Goal: Navigation & Orientation: Find specific page/section

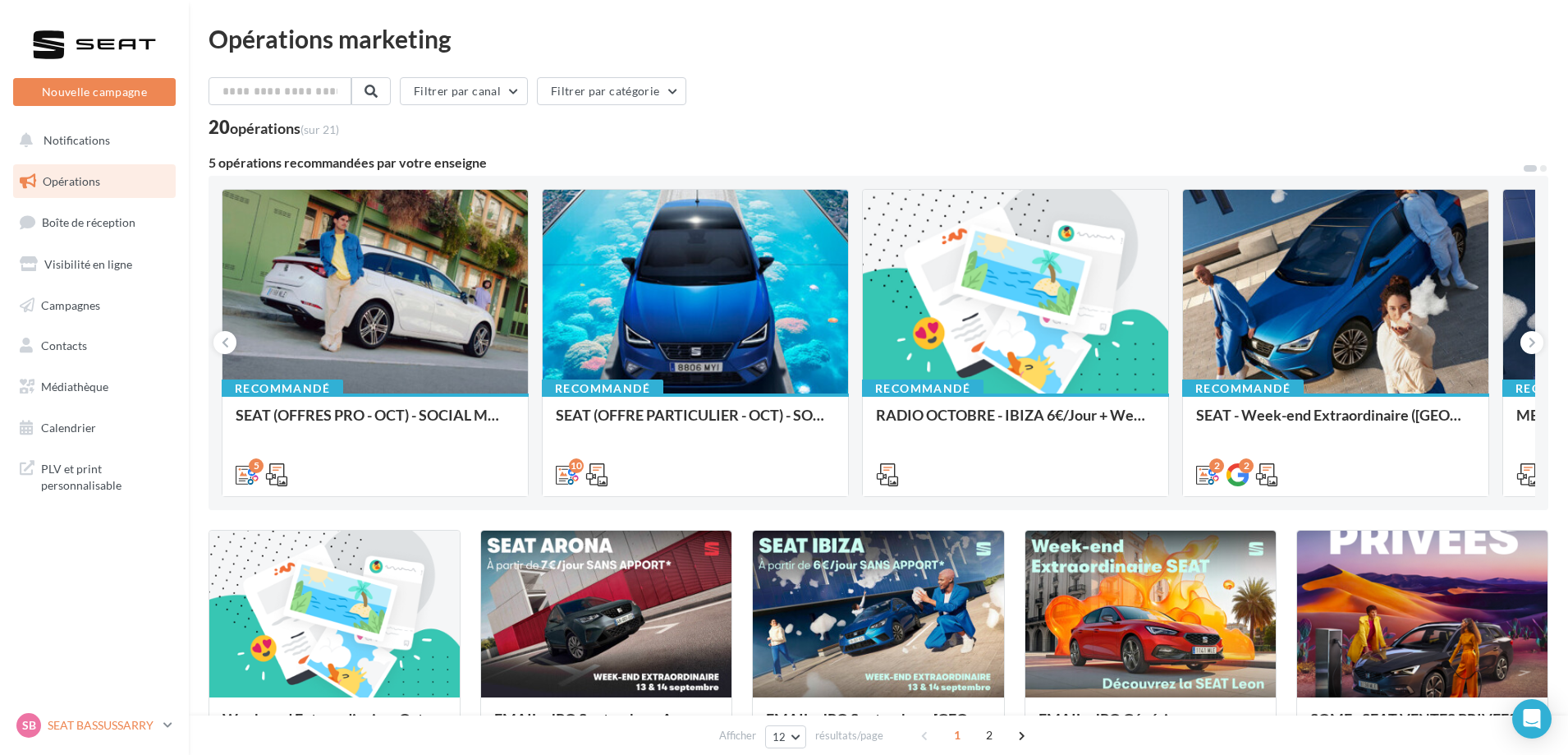
click at [154, 725] on p "SEAT BASSUSSARRY" at bounding box center [102, 725] width 110 height 16
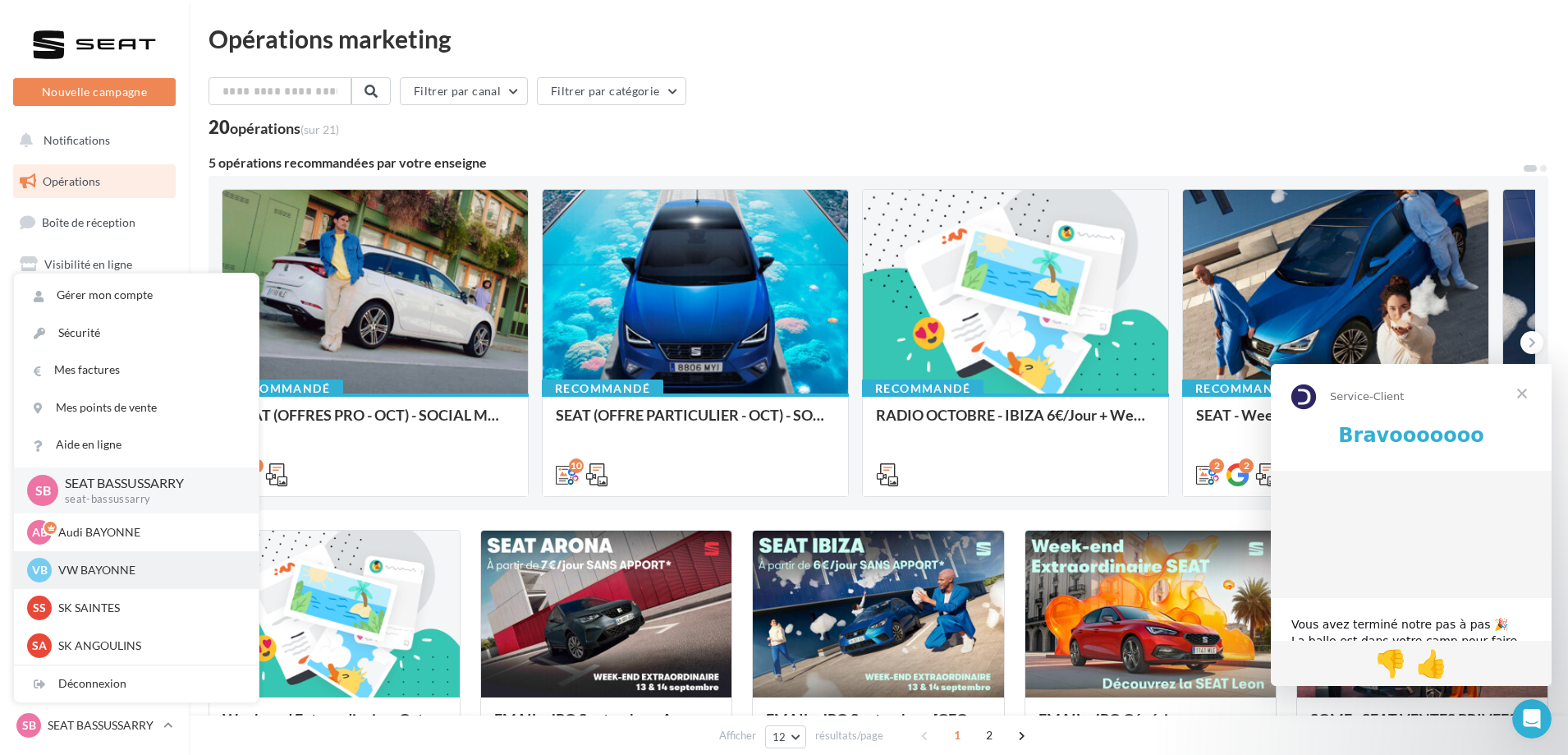
click at [116, 576] on p "VW BAYONNE" at bounding box center [148, 569] width 180 height 16
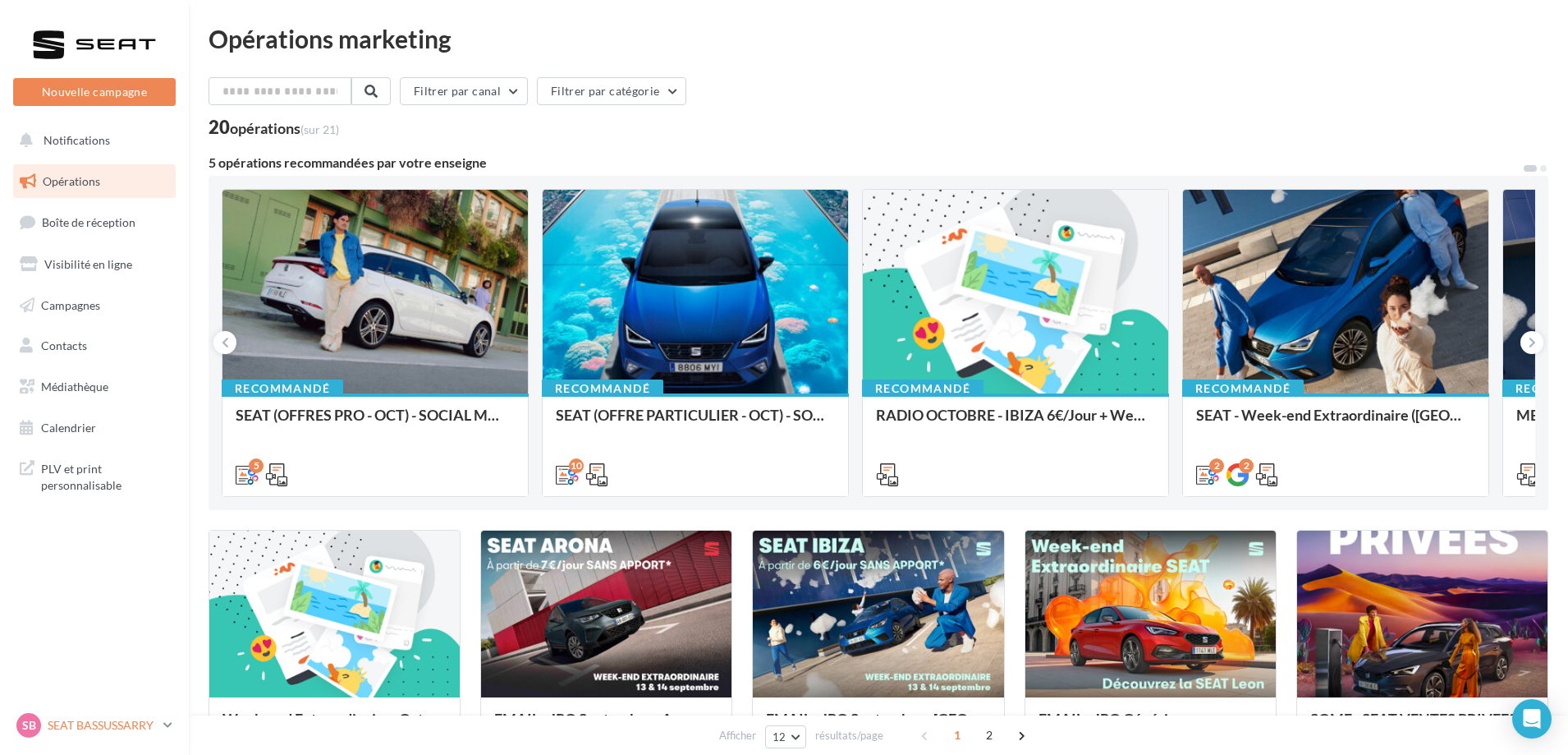
click at [103, 722] on p "SEAT BASSUSSARRY" at bounding box center [102, 725] width 110 height 16
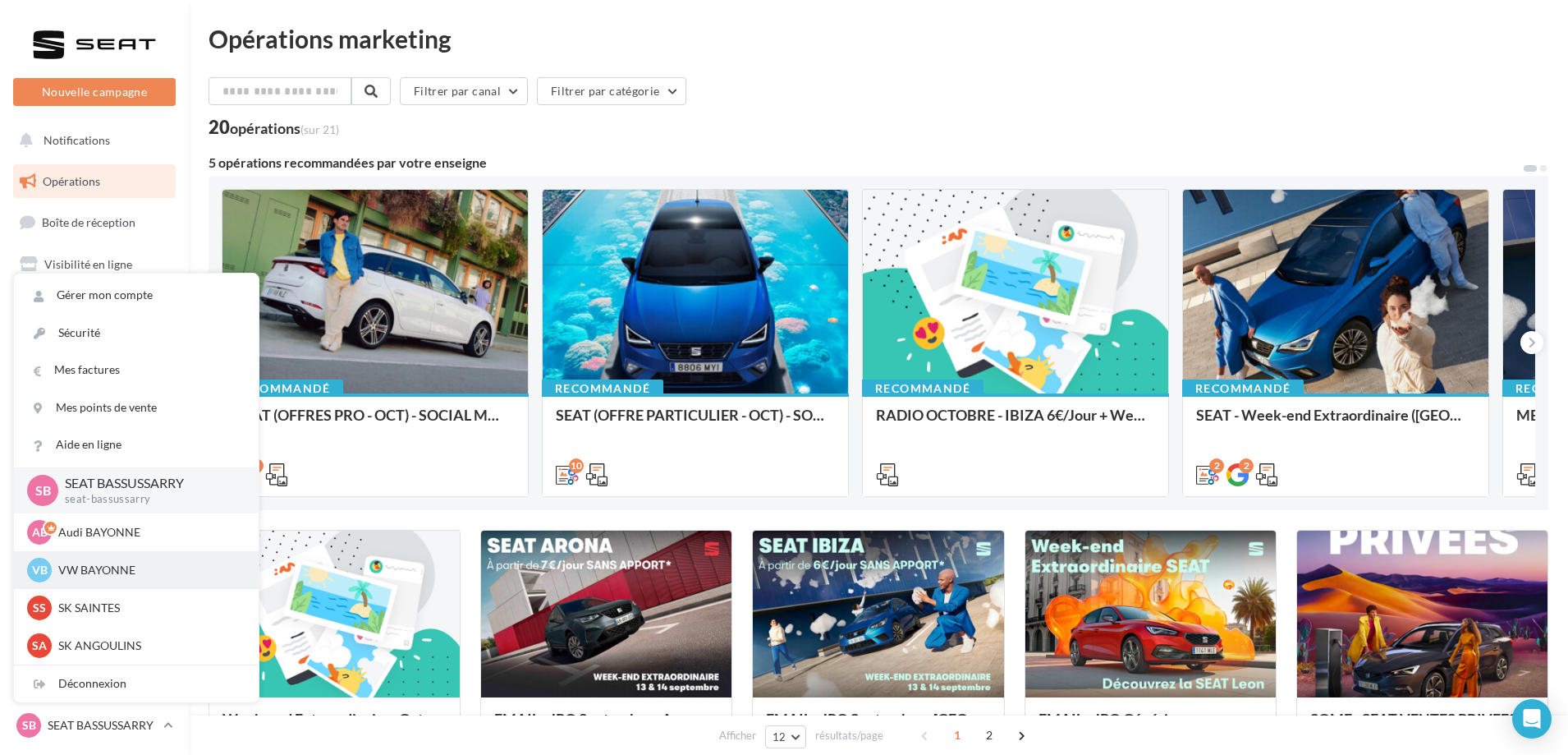
click at [89, 571] on p "VW BAYONNE" at bounding box center [148, 569] width 180 height 16
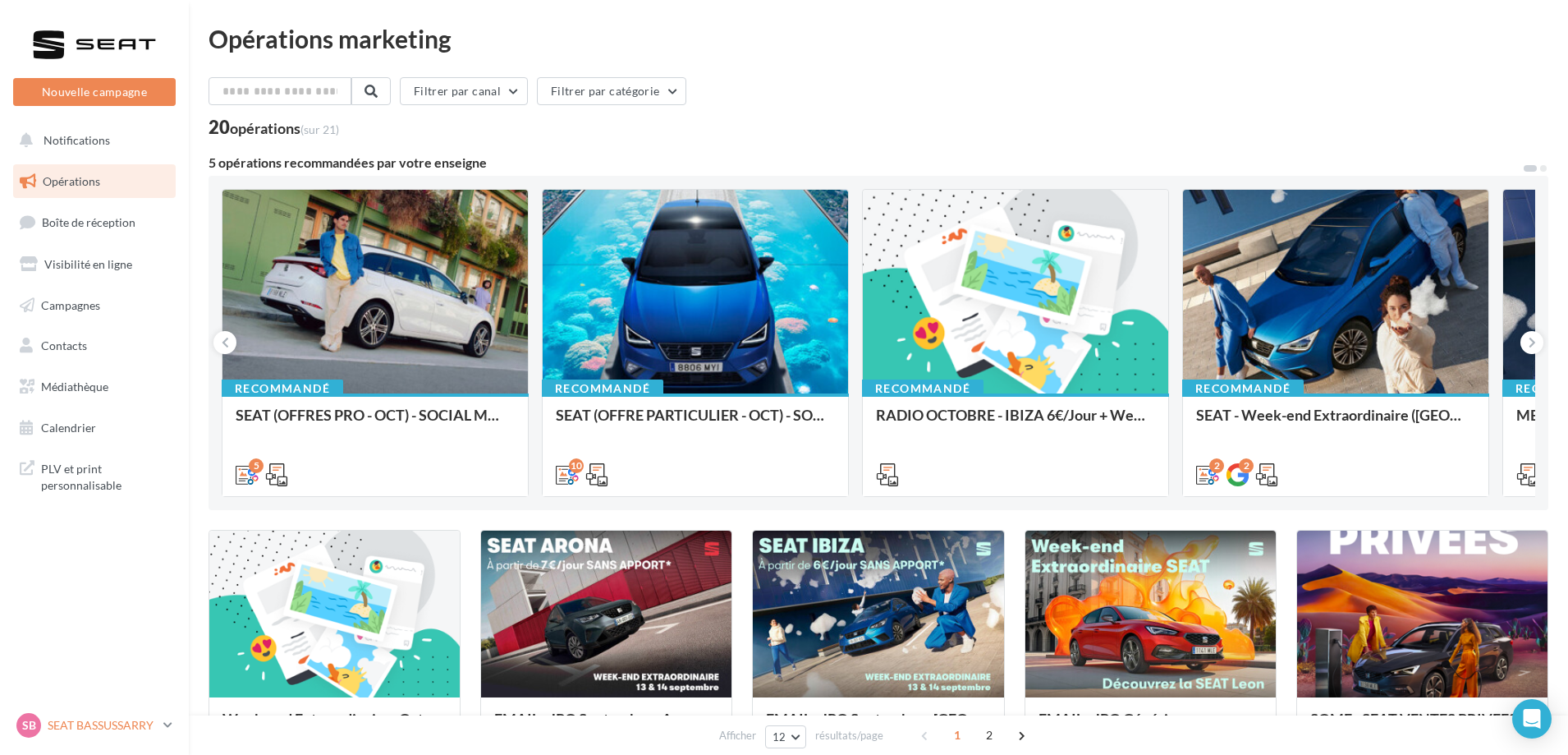
click at [114, 720] on p "SEAT BASSUSSARRY" at bounding box center [102, 725] width 110 height 16
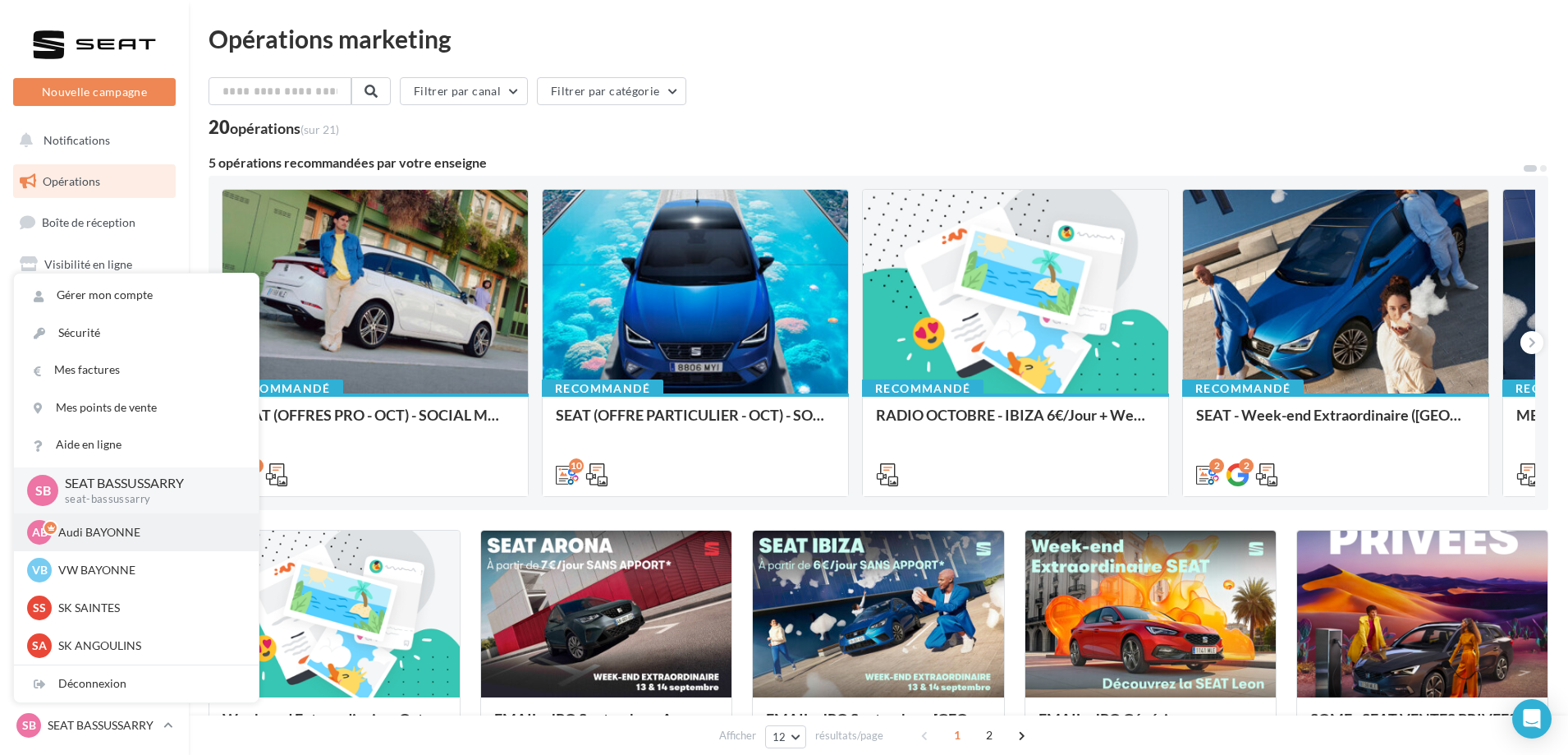
click at [107, 532] on p "Audi BAYONNE" at bounding box center [148, 532] width 180 height 16
